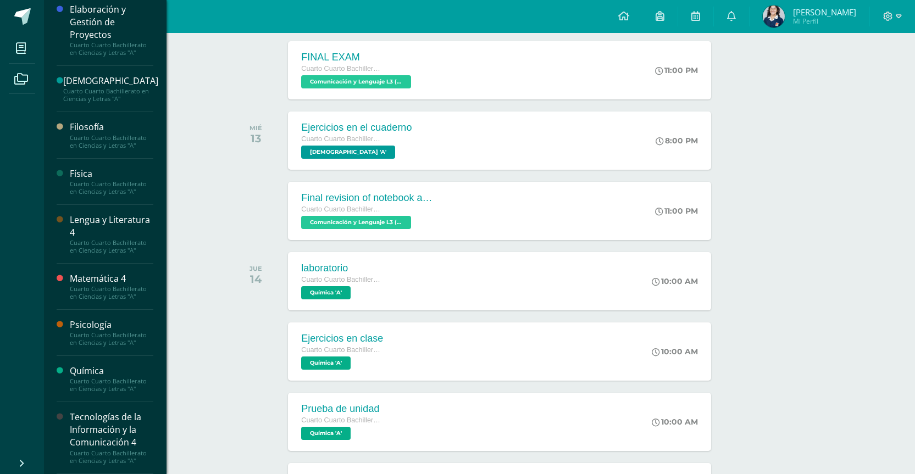
scroll to position [385, 0]
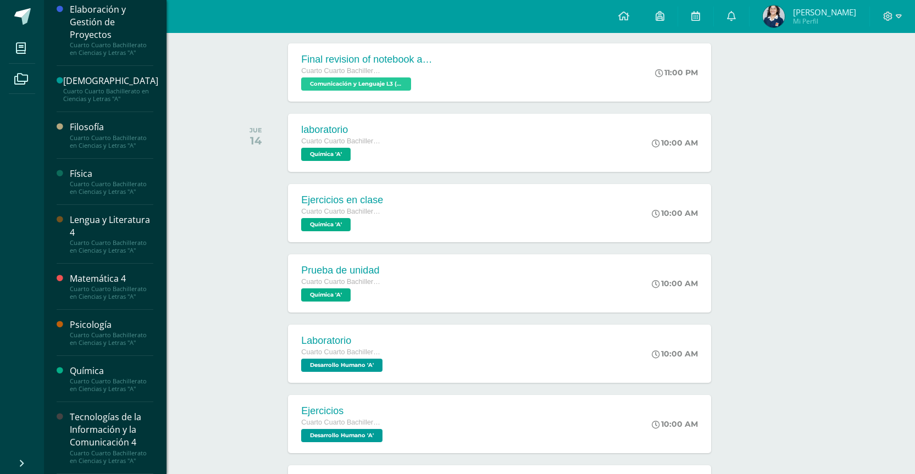
click at [82, 414] on div "Tecnologías de la Información y la Comunicación 4" at bounding box center [112, 430] width 84 height 38
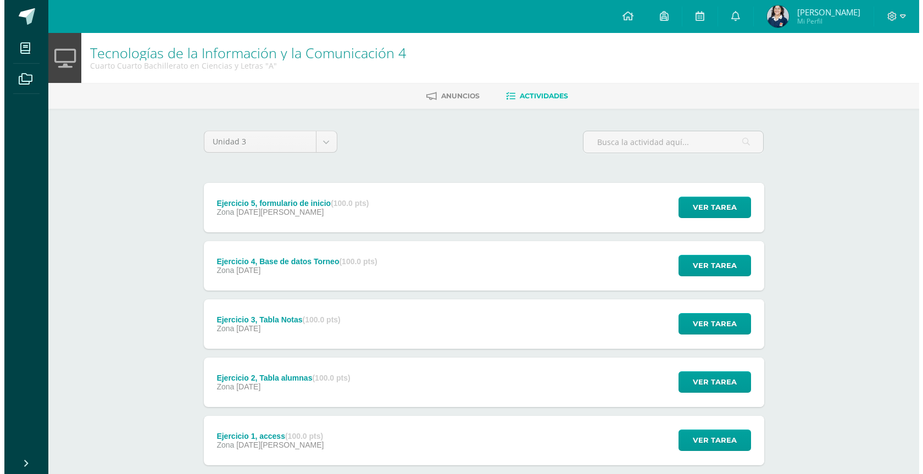
scroll to position [55, 0]
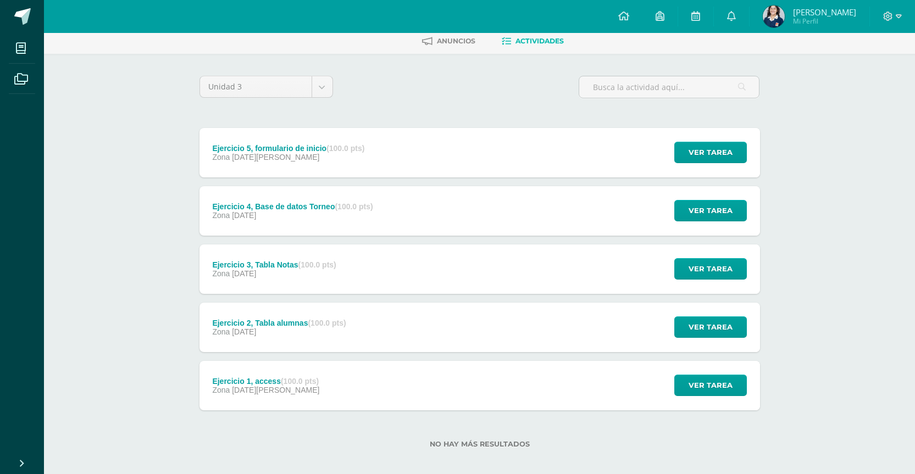
click at [383, 395] on div "Ejercicio 1, access (100.0 pts) Zona [DATE][PERSON_NAME] Ver tarea Ejercicio 1,…" at bounding box center [480, 385] width 561 height 49
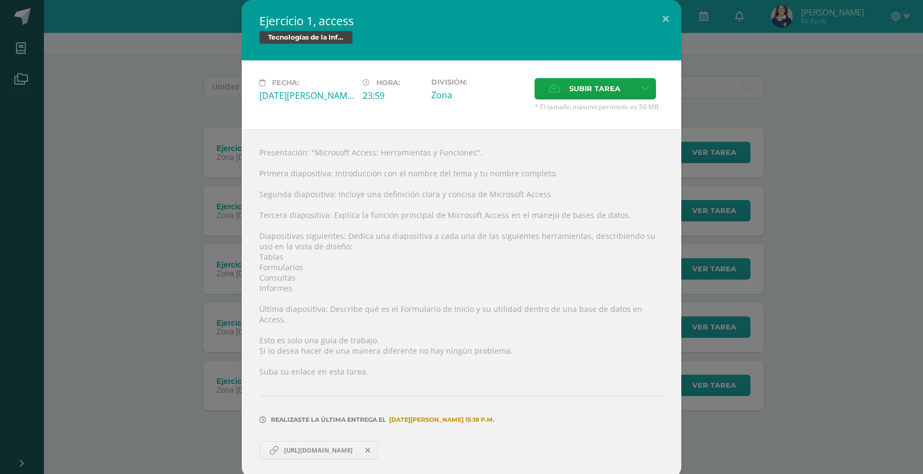
click at [201, 332] on div "Ejercicio 1, access Tecnologías de la Información y la Comunicación 4 Fecha: [D…" at bounding box center [461, 239] width 915 height 478
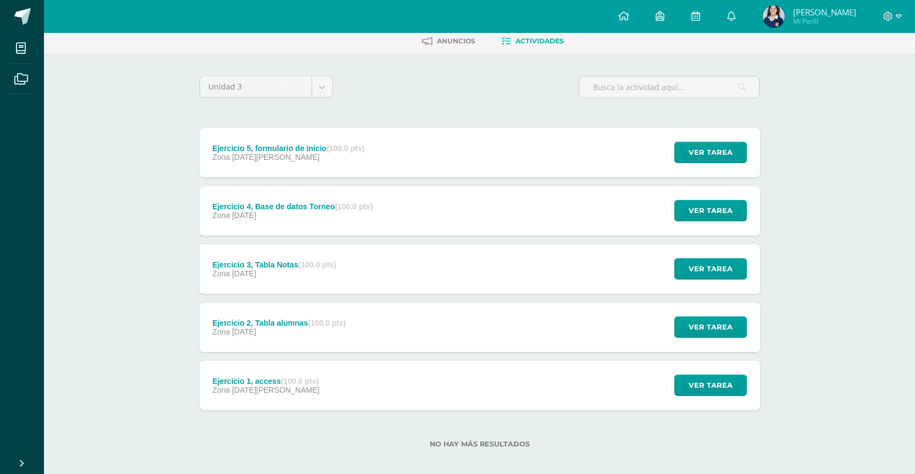
click at [252, 345] on div "Ejercicio 2, Tabla alumnas (100.0 pts) Zona [DATE]" at bounding box center [280, 327] width 160 height 49
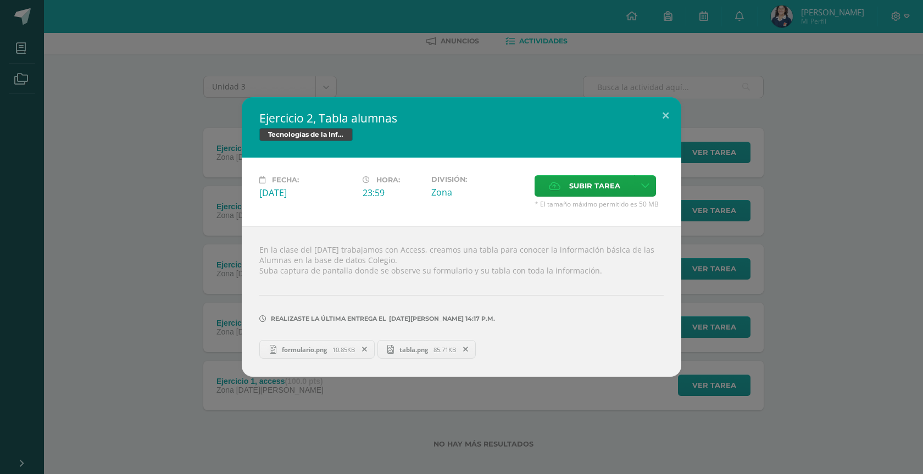
click at [200, 329] on div "Ejercicio 2, Tabla alumnas Tecnologías de la Información y la Comunicación 4 Fe…" at bounding box center [461, 237] width 915 height 280
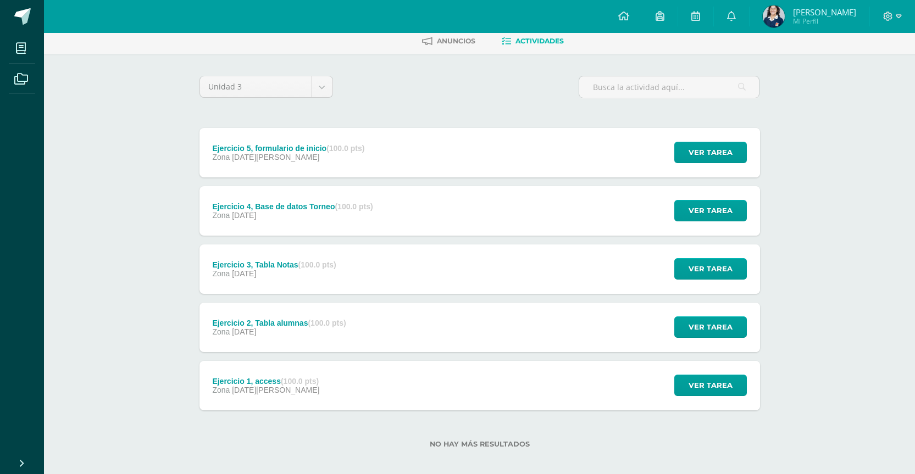
click at [325, 295] on div "Ejercicio 5, formulario de inicio (100.0 pts) Zona [DATE][PERSON_NAME] Ver tare…" at bounding box center [480, 269] width 561 height 283
click at [328, 290] on div "Ejercicio 3, Tabla Notas (100.0 pts) Zona [DATE]" at bounding box center [275, 269] width 150 height 49
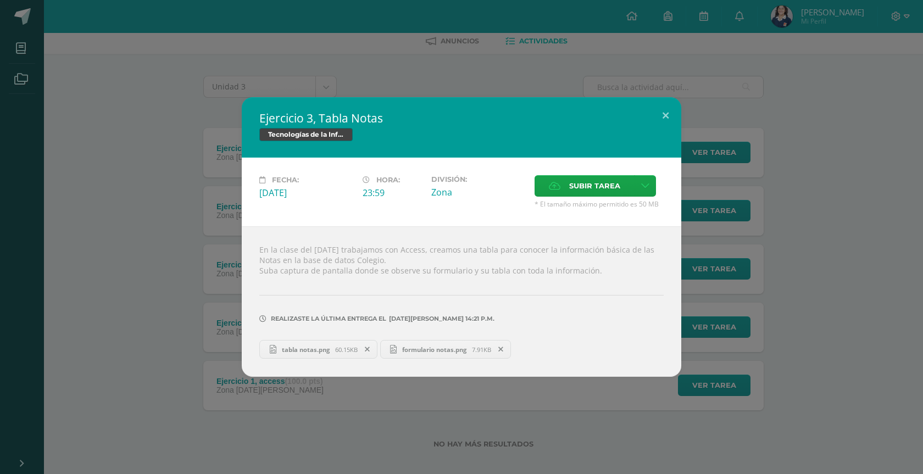
click at [222, 250] on div "Ejercicio 3, Tabla Notas Tecnologías de la Información y la Comunicación 4 Fech…" at bounding box center [461, 237] width 915 height 280
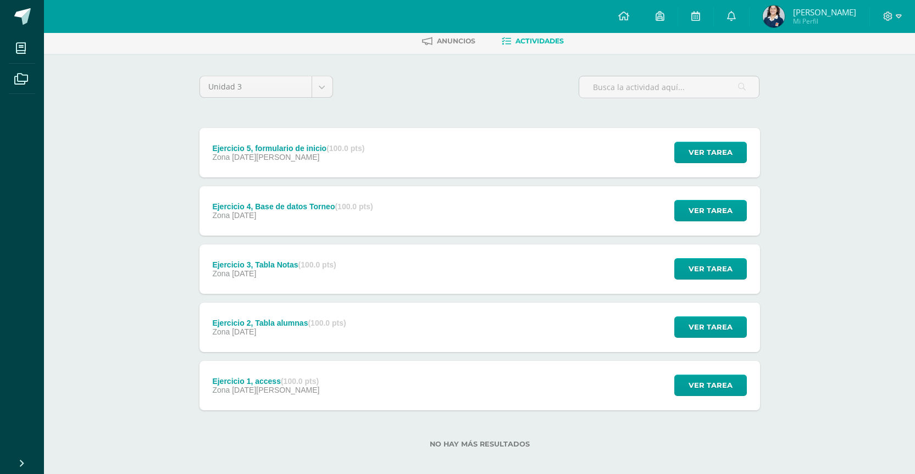
click at [254, 211] on span "[DATE]" at bounding box center [244, 215] width 24 height 9
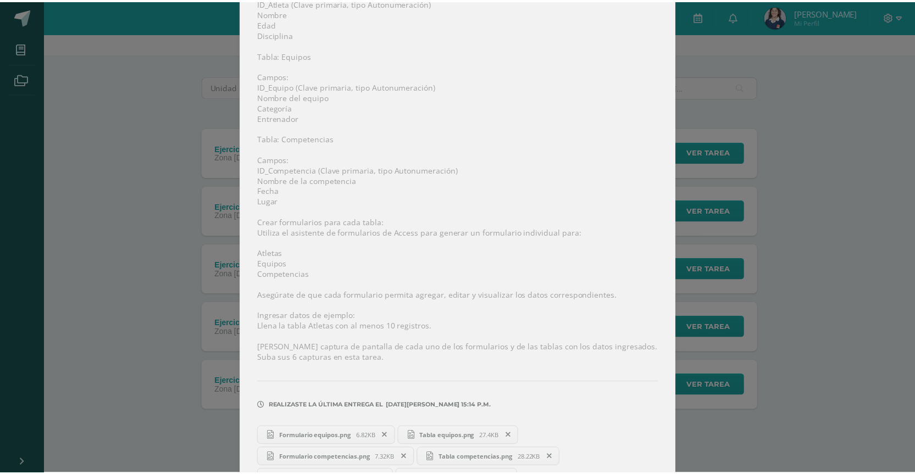
scroll to position [308, 0]
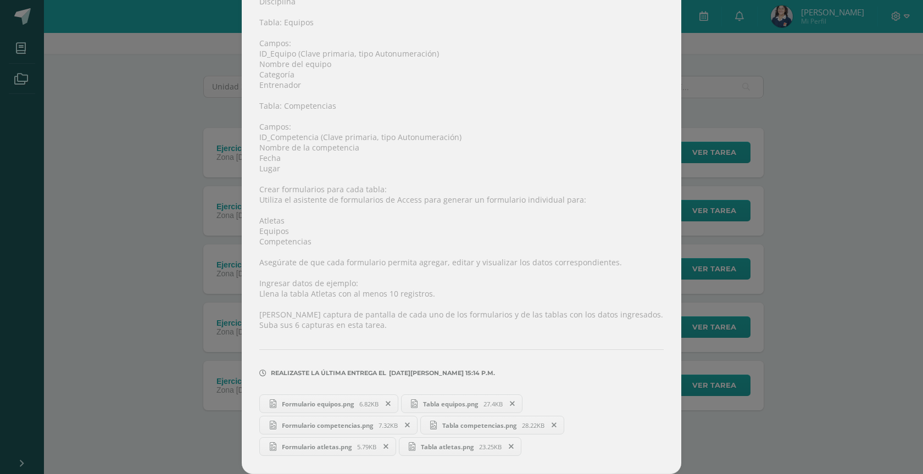
click at [181, 218] on div "Ejercicio 4, Base de datos Torneo Tecnologías de la Información y la Comunicaci…" at bounding box center [461, 83] width 915 height 782
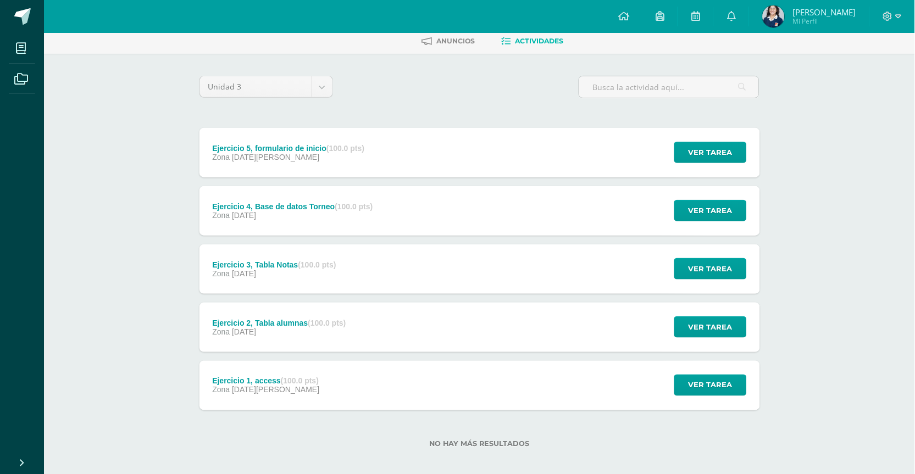
click at [286, 154] on div "Zona [DATE][PERSON_NAME]" at bounding box center [288, 157] width 152 height 9
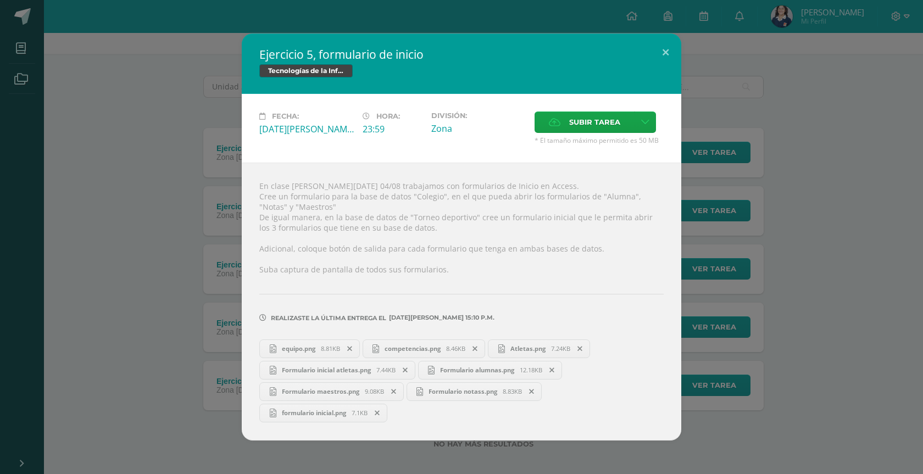
click at [236, 261] on div "Ejercicio 5, formulario de inicio Tecnologías de la Información y la Comunicaci…" at bounding box center [461, 237] width 915 height 407
